Goal: Information Seeking & Learning: Understand process/instructions

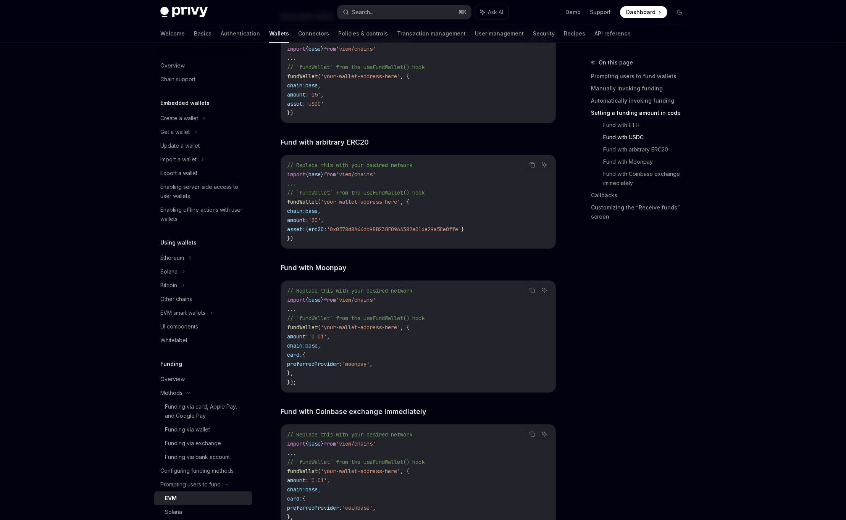
scroll to position [138, 0]
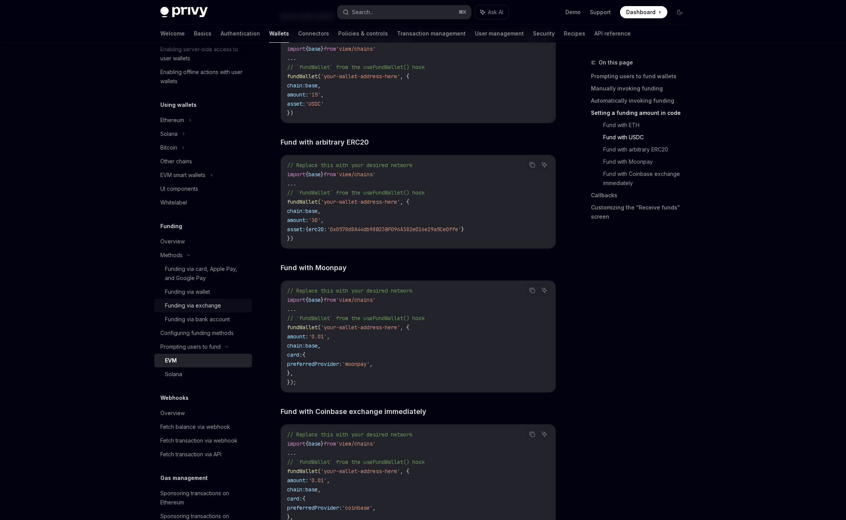
click at [205, 306] on div "Funding via exchange" at bounding box center [193, 305] width 56 height 9
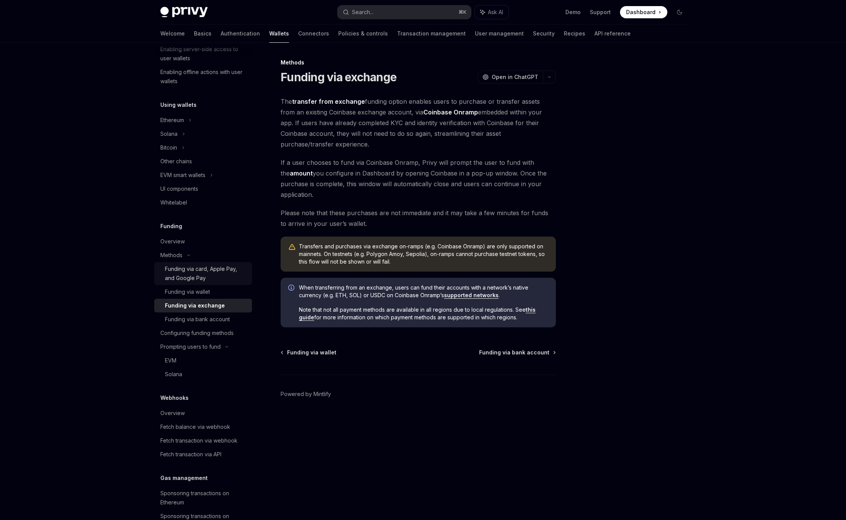
click at [205, 282] on div "Funding via card, Apple Pay, and Google Pay" at bounding box center [206, 273] width 82 height 18
click at [202, 279] on div "Funding via card, Apple Pay, and Google Pay" at bounding box center [206, 273] width 82 height 18
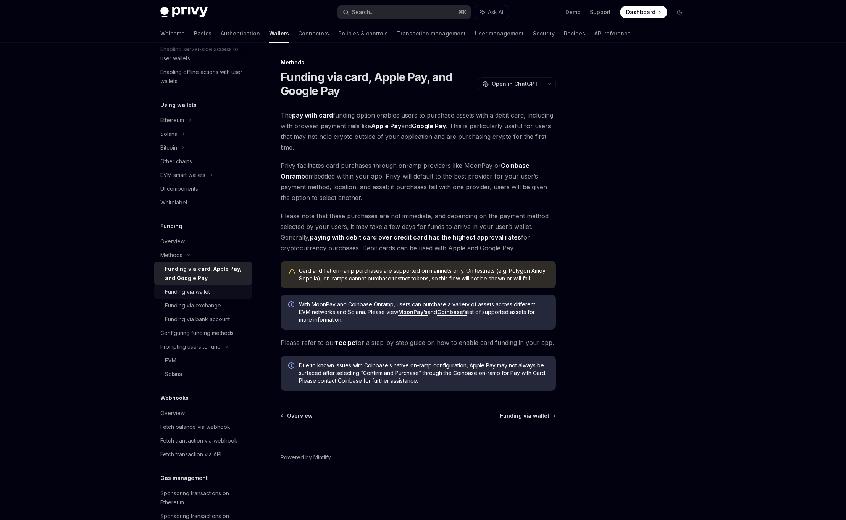
click at [201, 290] on div "Funding via wallet" at bounding box center [187, 291] width 45 height 9
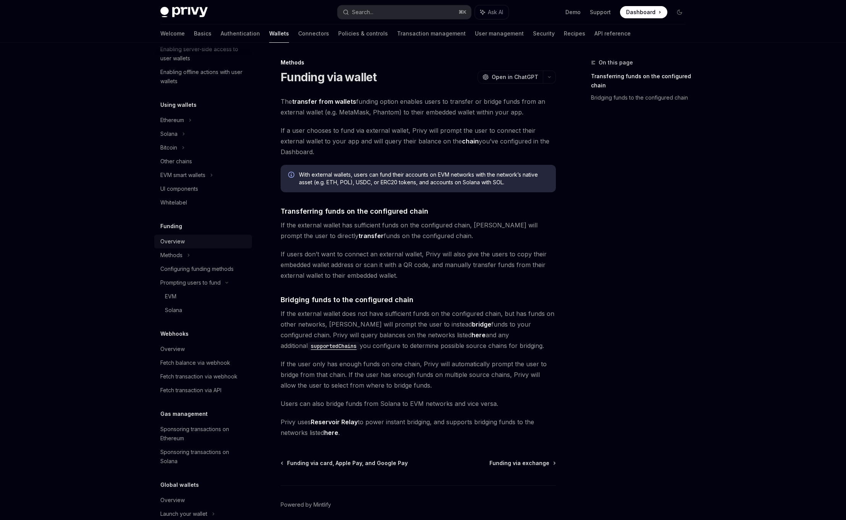
click at [177, 246] on div "Overview" at bounding box center [172, 241] width 24 height 9
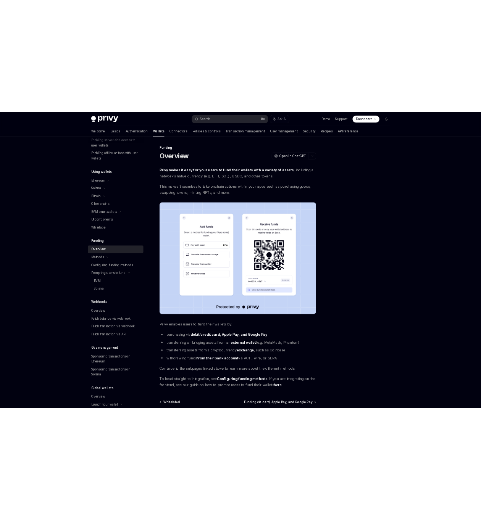
scroll to position [78, 0]
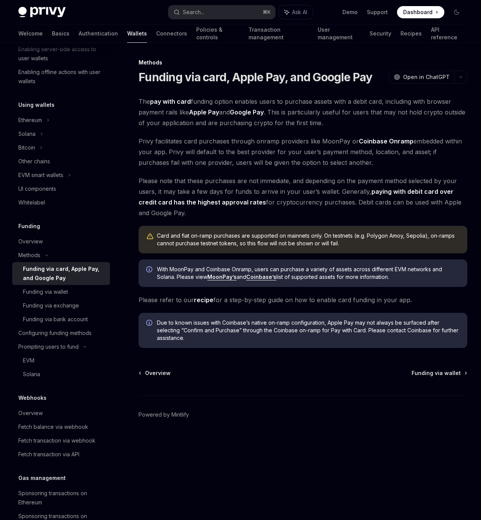
click at [48, 268] on div "Funding via card, Apple Pay, and Google Pay" at bounding box center [64, 273] width 82 height 18
click at [53, 292] on div "Funding via wallet" at bounding box center [45, 291] width 45 height 9
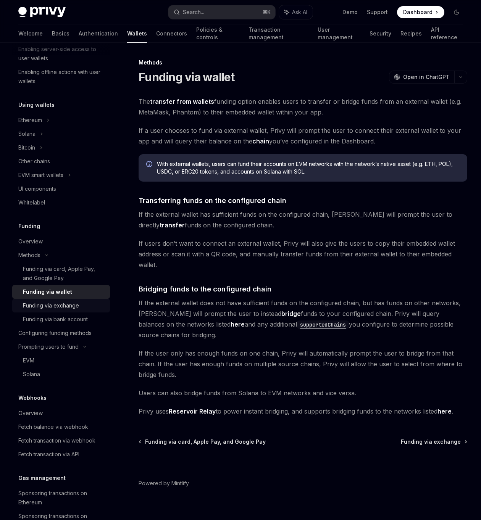
click at [60, 301] on div "Funding via exchange" at bounding box center [51, 305] width 56 height 9
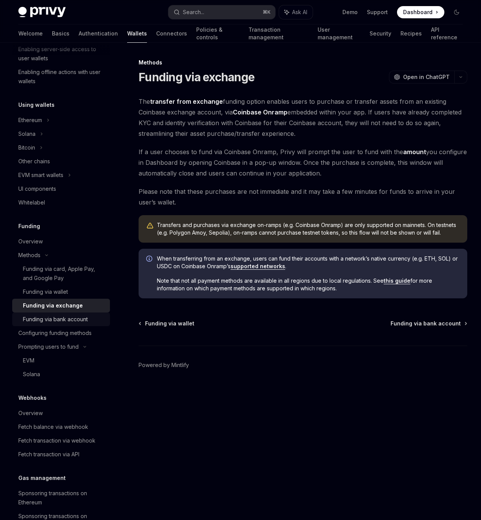
click at [65, 314] on link "Funding via bank account" at bounding box center [61, 320] width 98 height 14
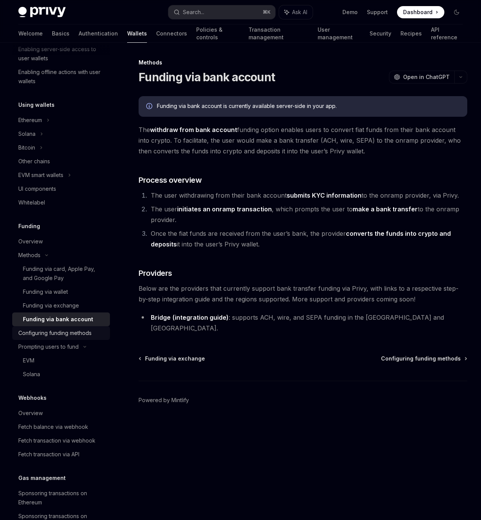
click at [65, 336] on div "Configuring funding methods" at bounding box center [54, 333] width 73 height 9
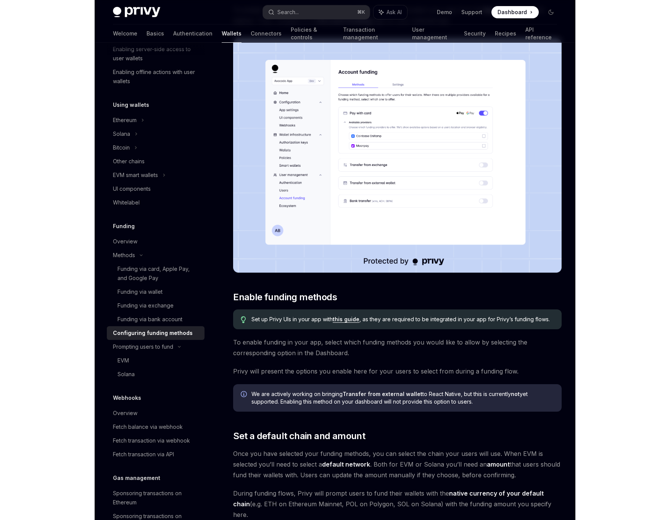
scroll to position [96, 0]
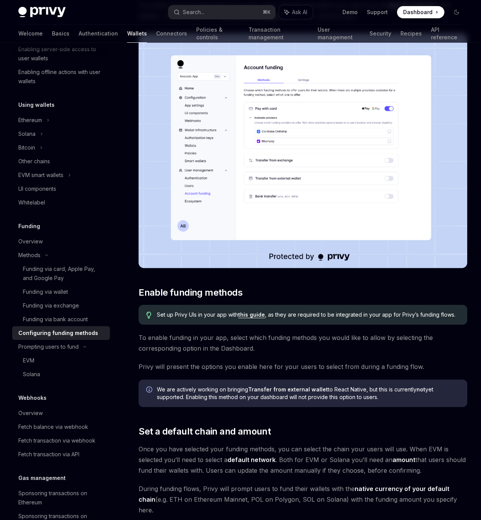
click at [343, 332] on div "To enable various funding flows for your users, visit the and select your app f…" at bounding box center [303, 433] width 329 height 866
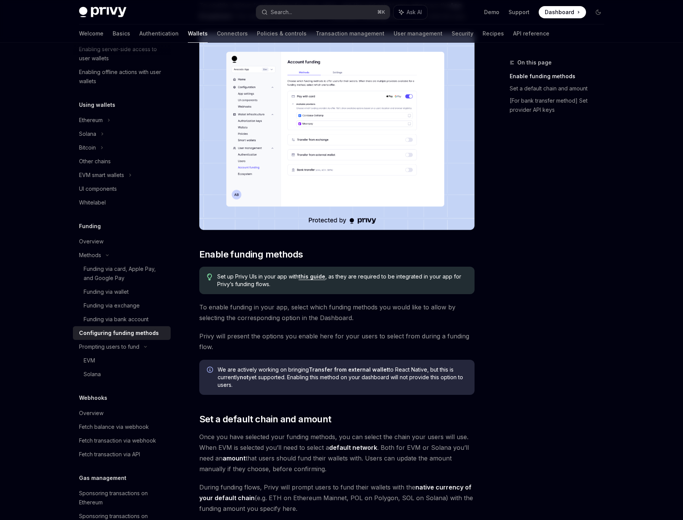
type textarea "*"
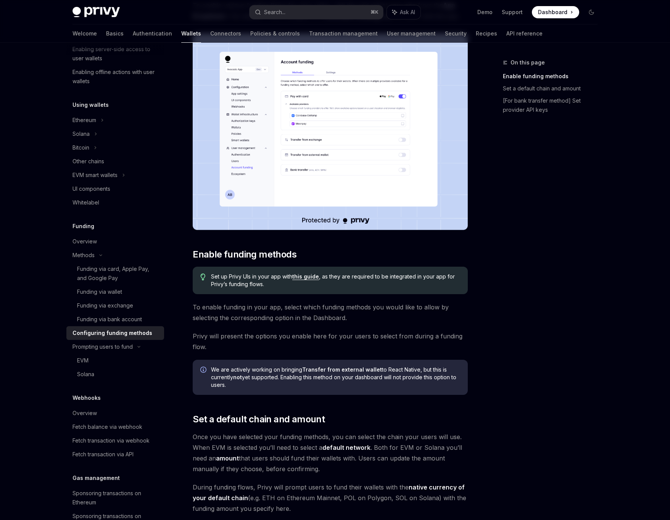
click at [548, 11] on span "Dashboard" at bounding box center [552, 12] width 29 height 8
